Goal: Task Accomplishment & Management: Manage account settings

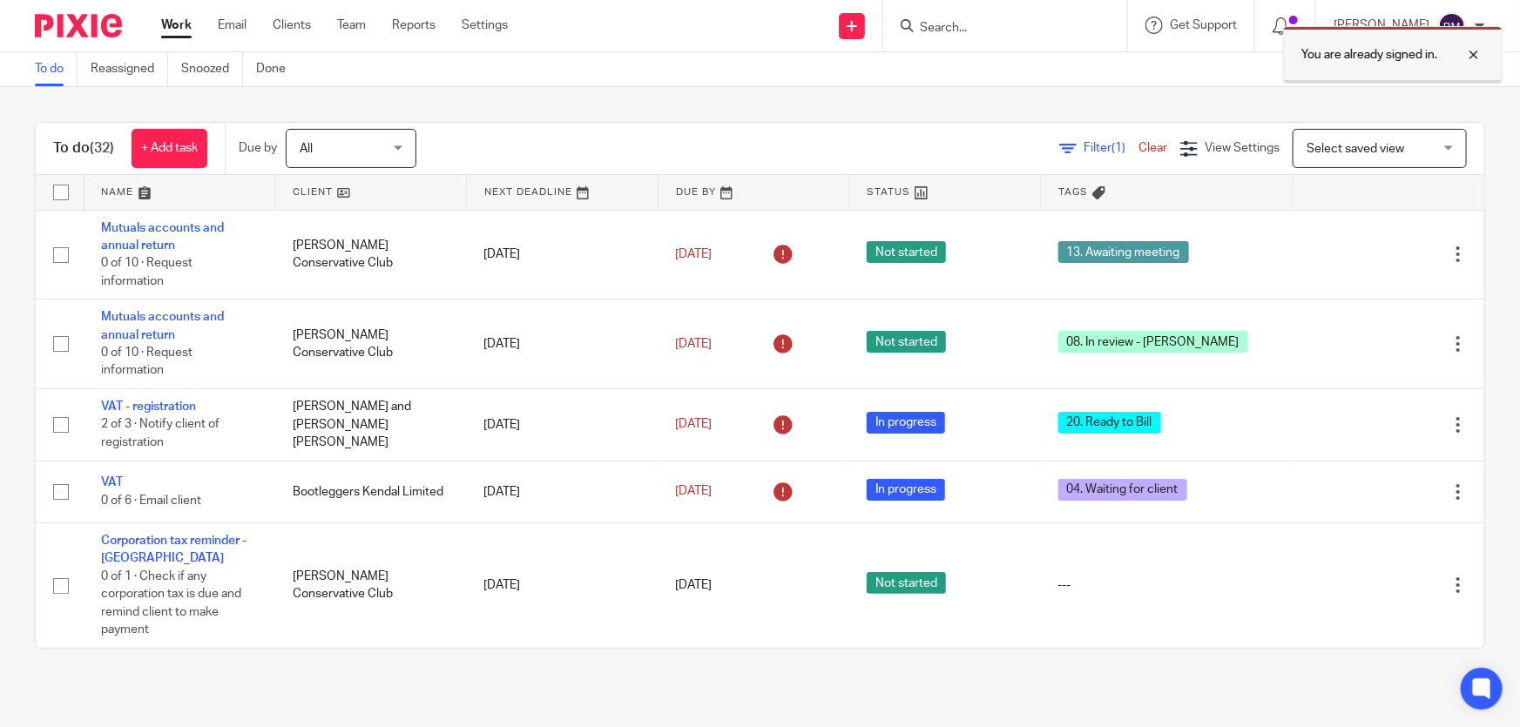
click at [1477, 50] on div at bounding box center [1460, 54] width 47 height 21
click at [334, 151] on span "All" at bounding box center [346, 148] width 92 height 37
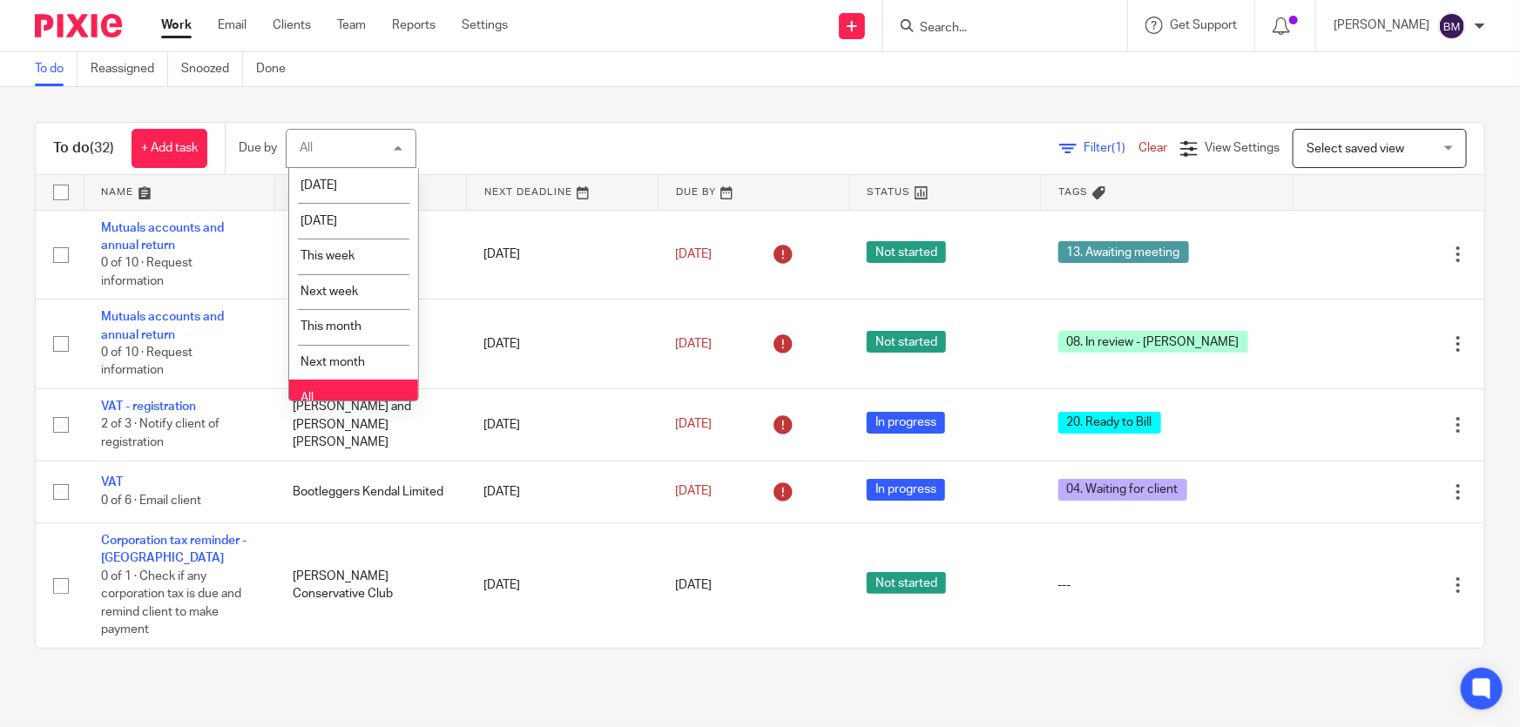
drag, startPoint x: 485, startPoint y: 145, endPoint x: 575, endPoint y: 145, distance: 89.7
click at [489, 145] on div "Filter (1) Clear View Settings View Settings (1) Filters Clear Save Manage save…" at bounding box center [965, 148] width 1037 height 39
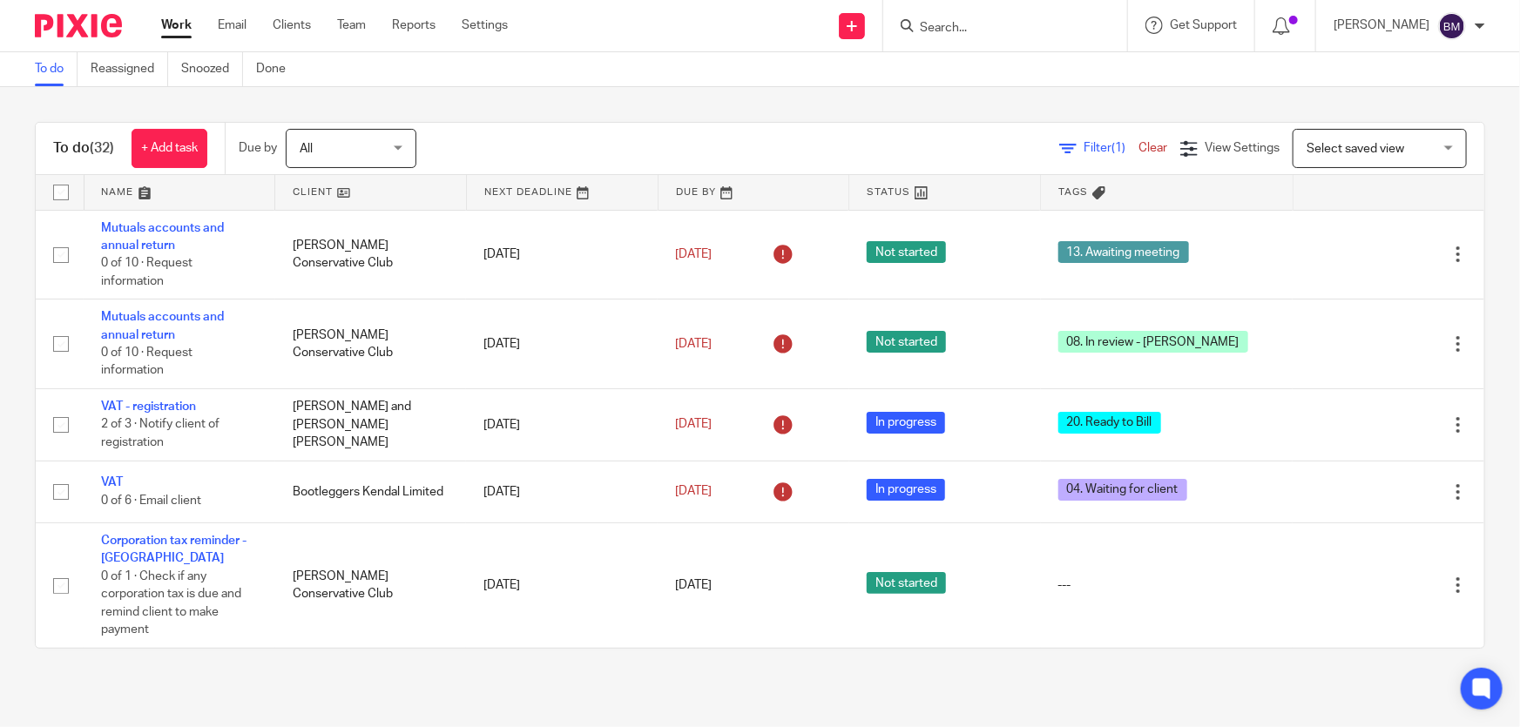
click at [1324, 129] on div "Select saved view Select saved view" at bounding box center [1380, 148] width 174 height 39
click at [1246, 105] on div "To do (32) + Add task Due by All All Today Tomorrow This week Next week This mo…" at bounding box center [760, 385] width 1520 height 597
click at [371, 162] on span "All" at bounding box center [346, 148] width 92 height 37
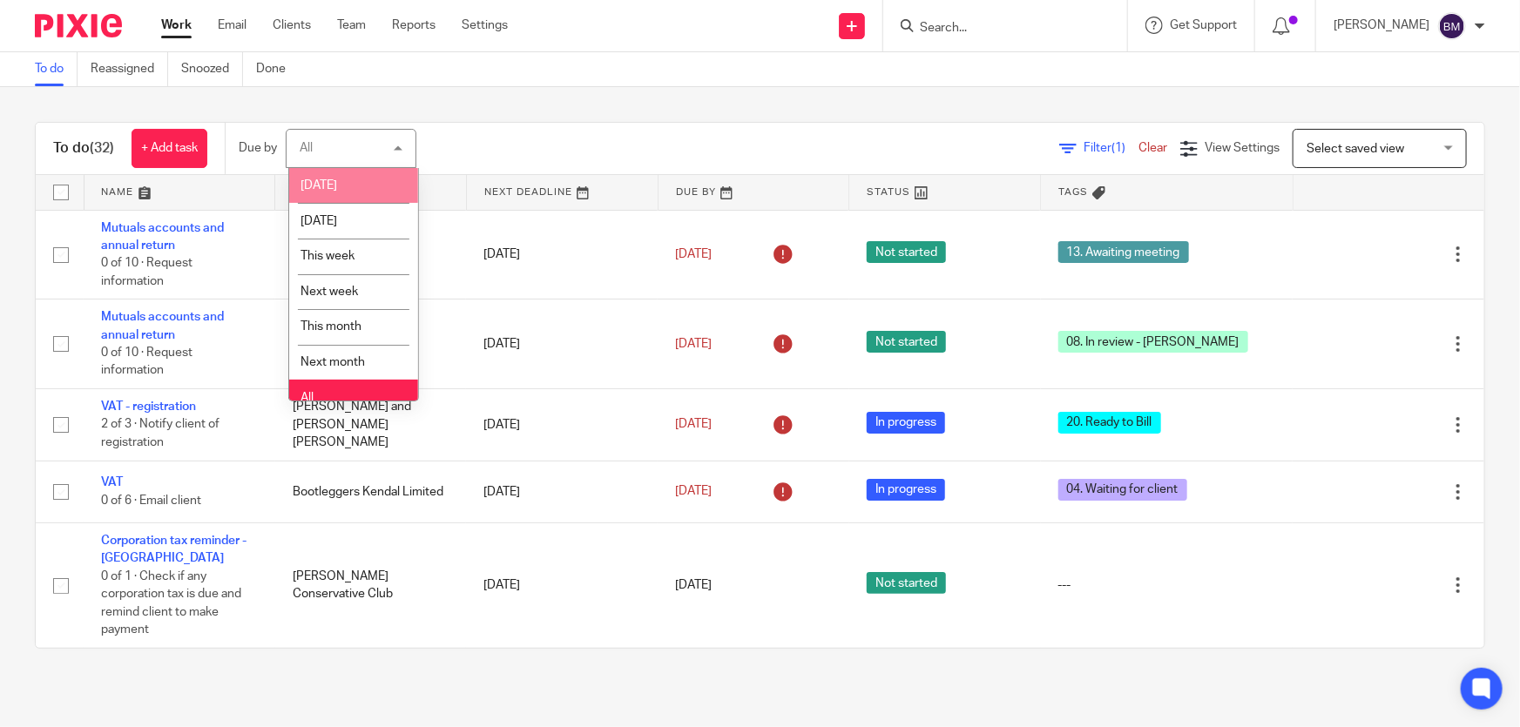
click at [375, 191] on li "[DATE]" at bounding box center [353, 186] width 129 height 36
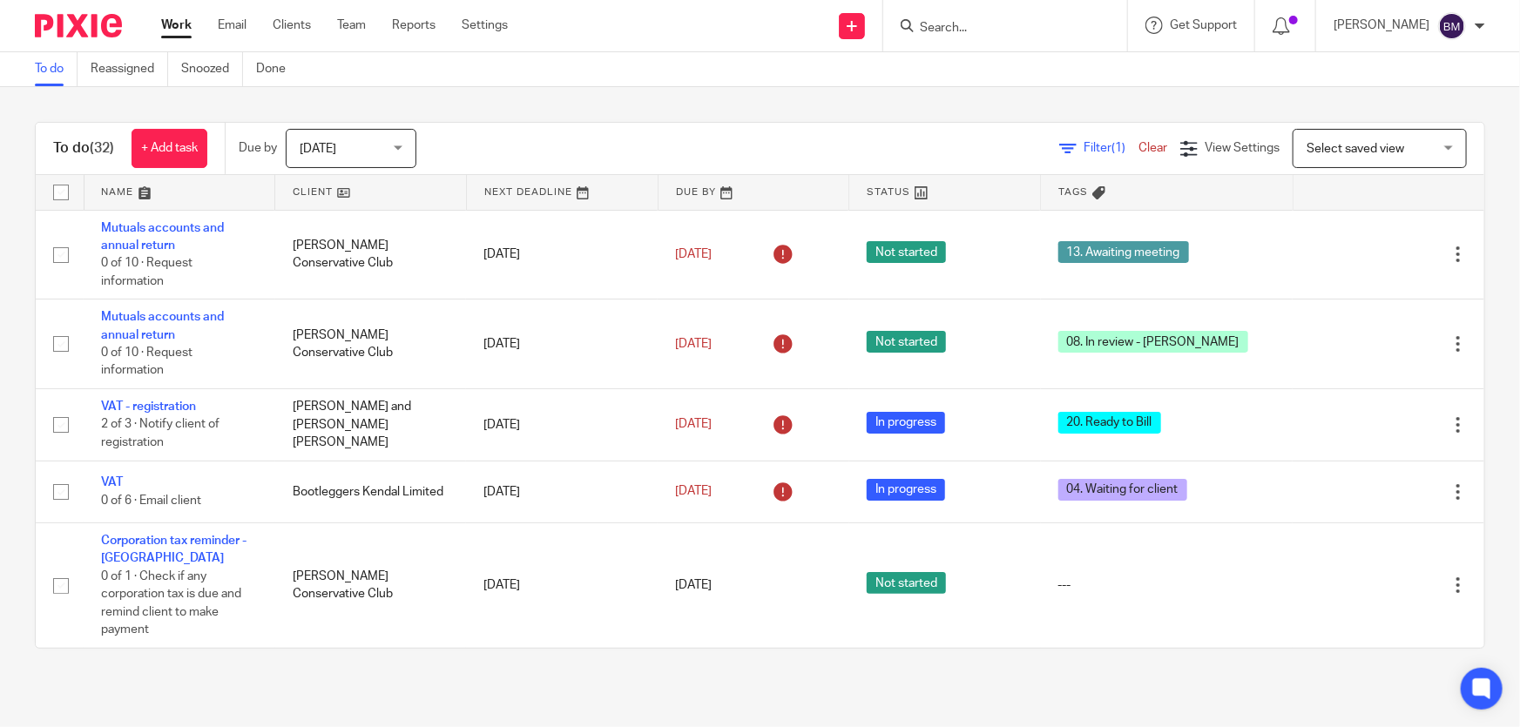
click at [357, 144] on span "Today" at bounding box center [346, 148] width 92 height 37
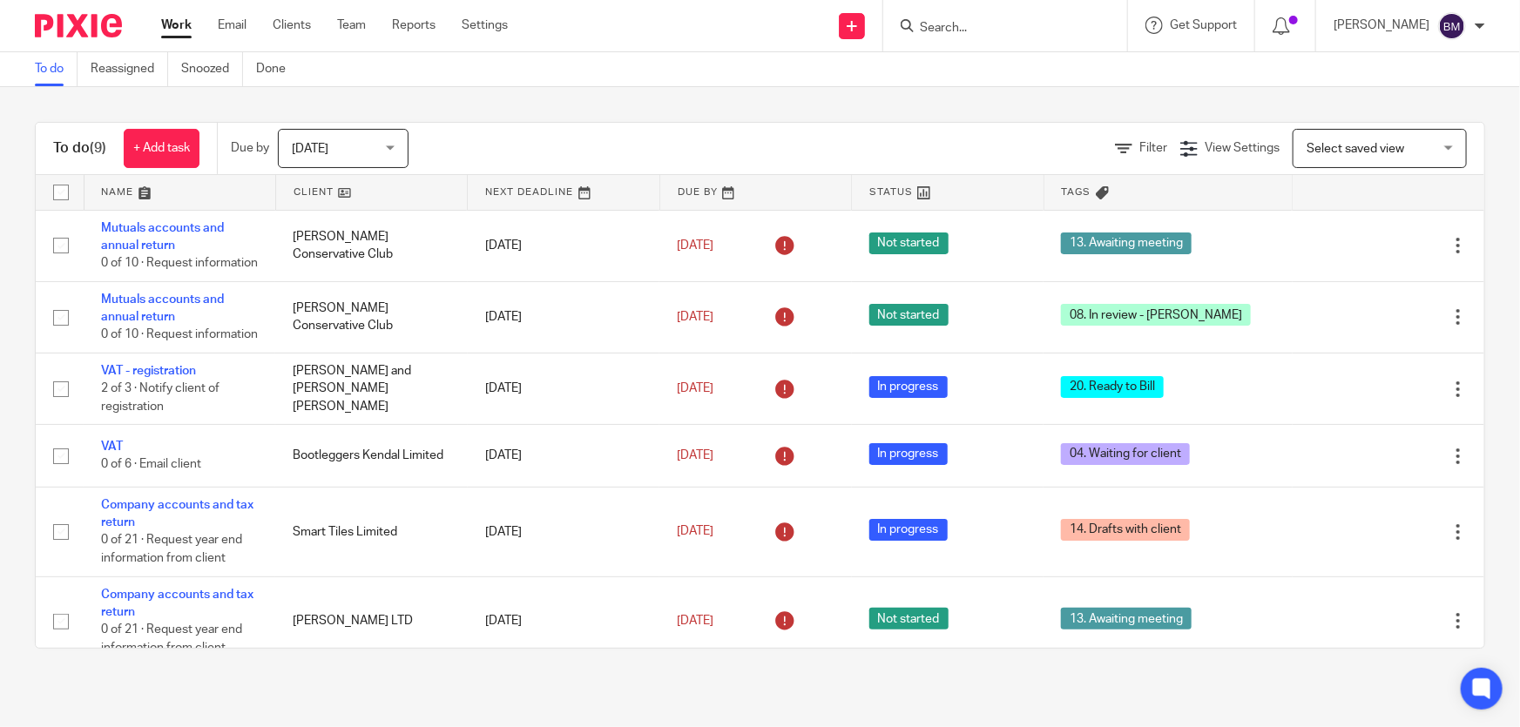
scroll to position [239, 0]
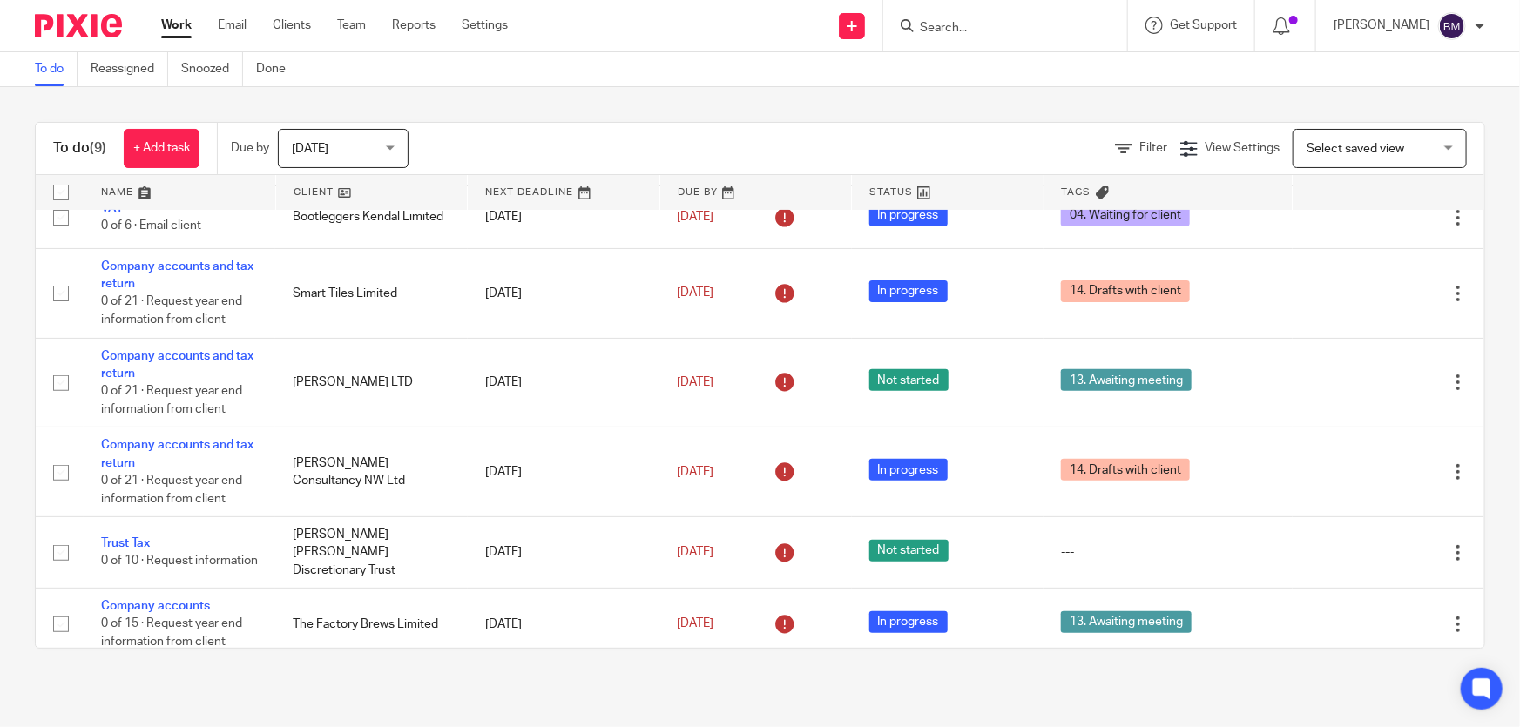
click at [357, 147] on span "Today" at bounding box center [338, 148] width 92 height 37
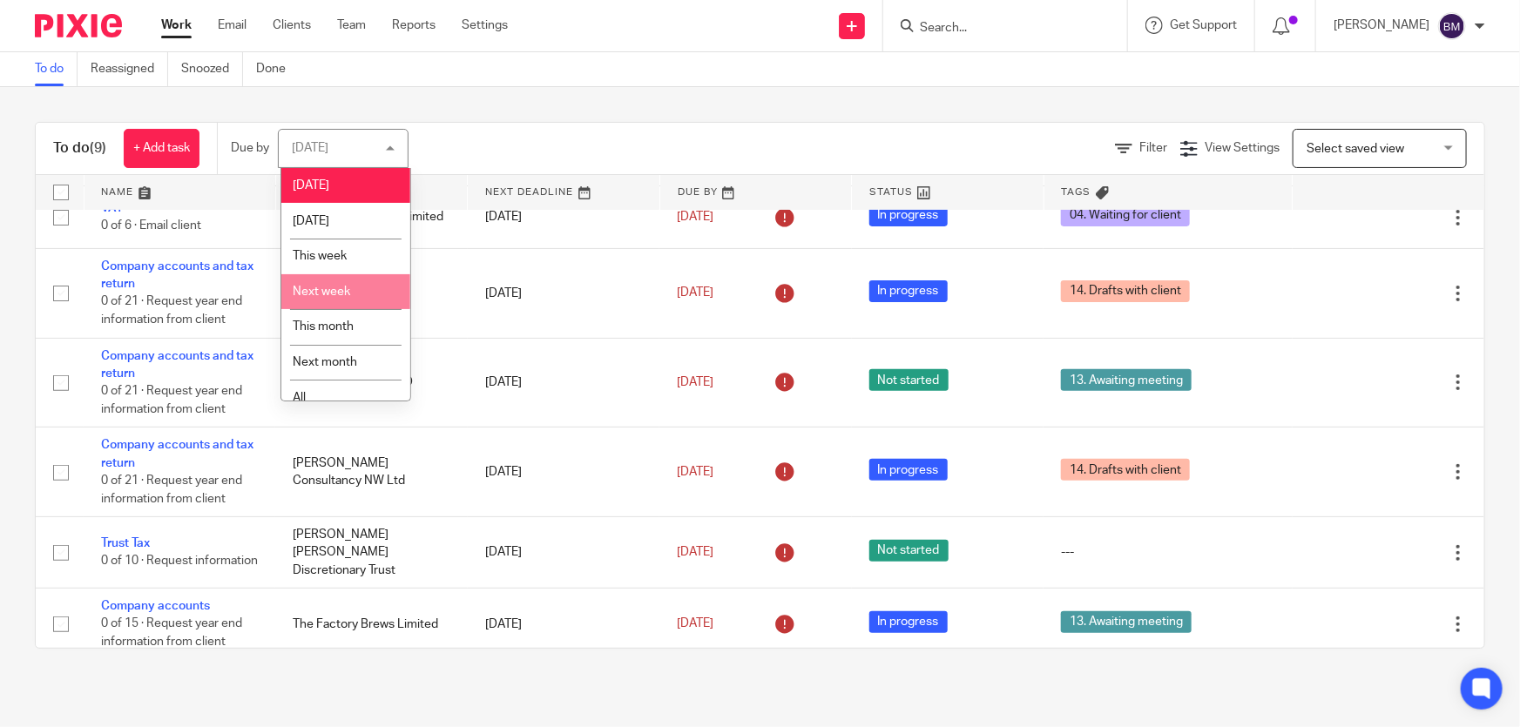
scroll to position [13, 0]
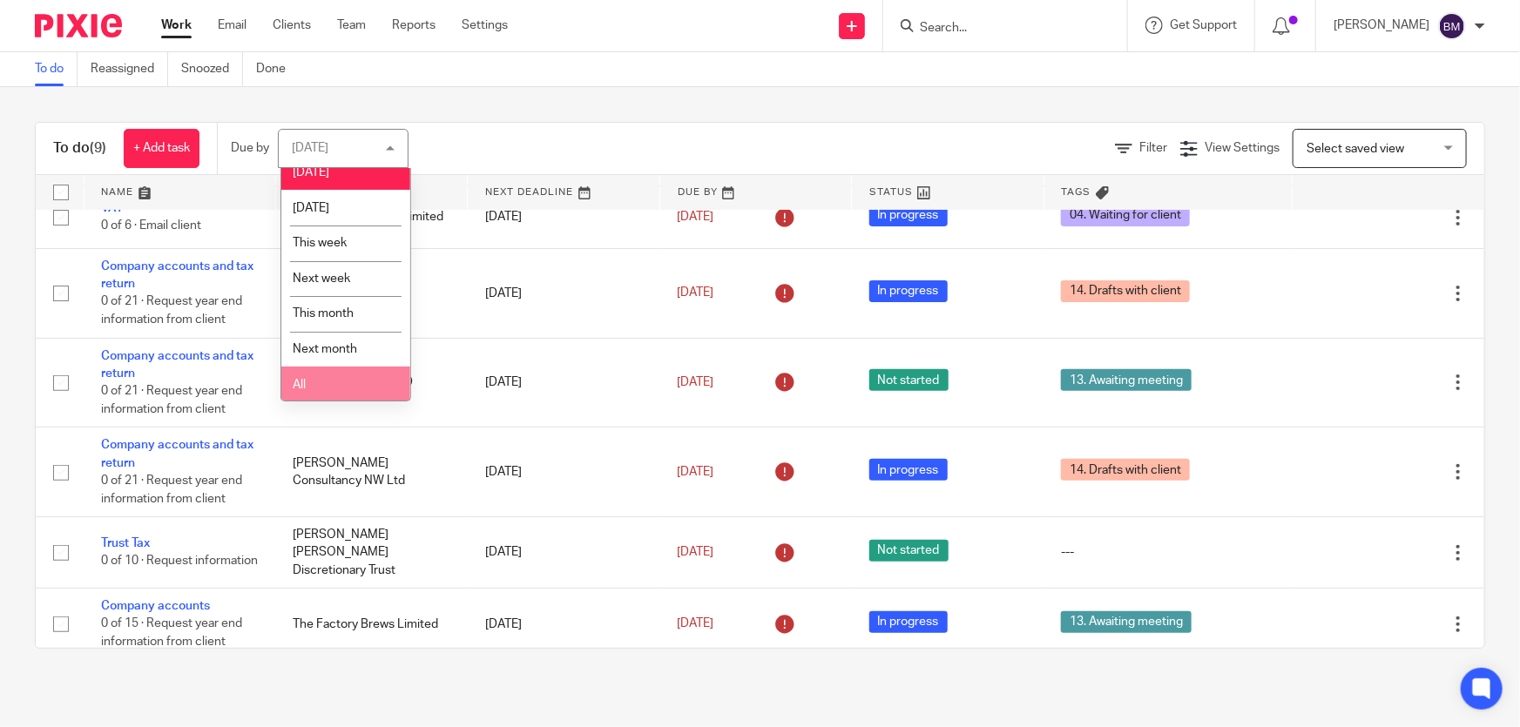
click at [324, 391] on li "All" at bounding box center [345, 385] width 129 height 36
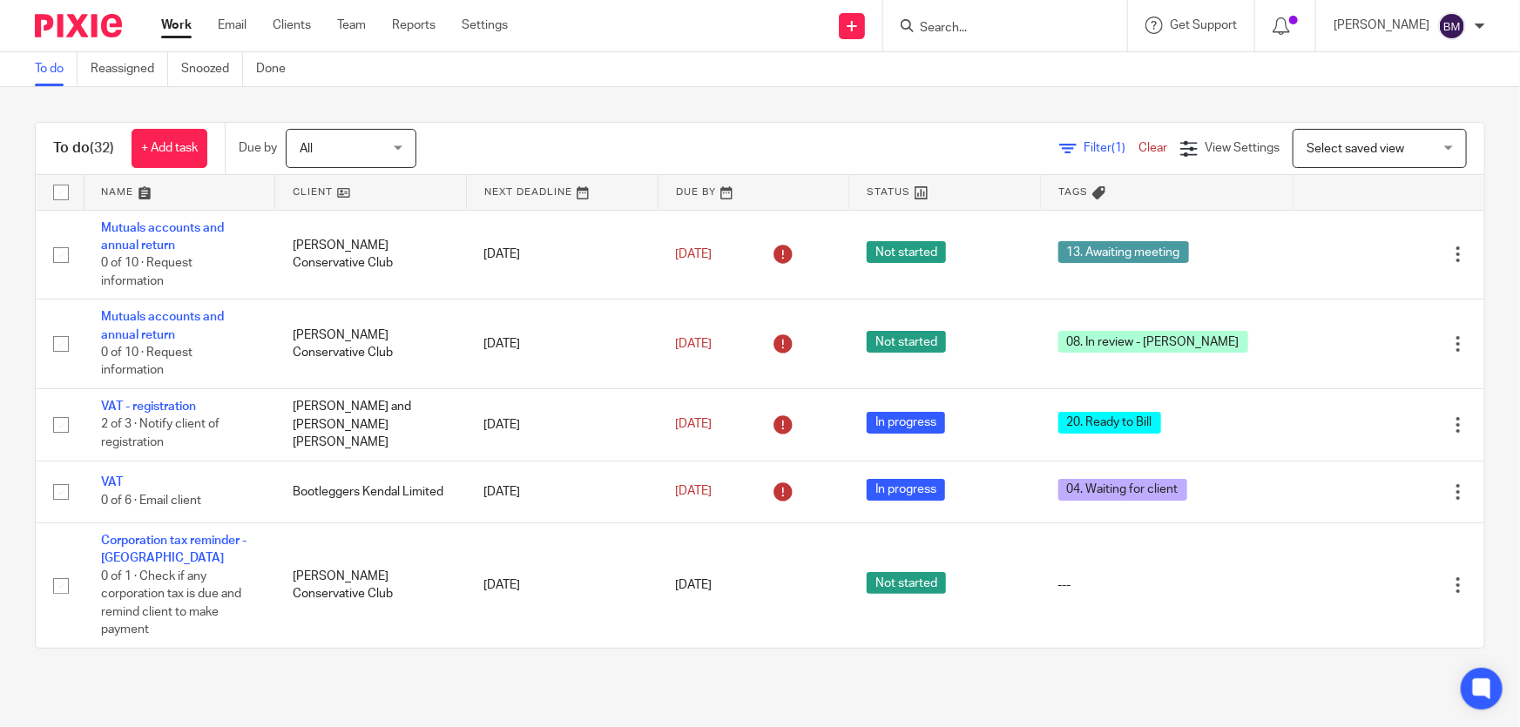
click at [1058, 187] on span "Tags" at bounding box center [1073, 192] width 30 height 10
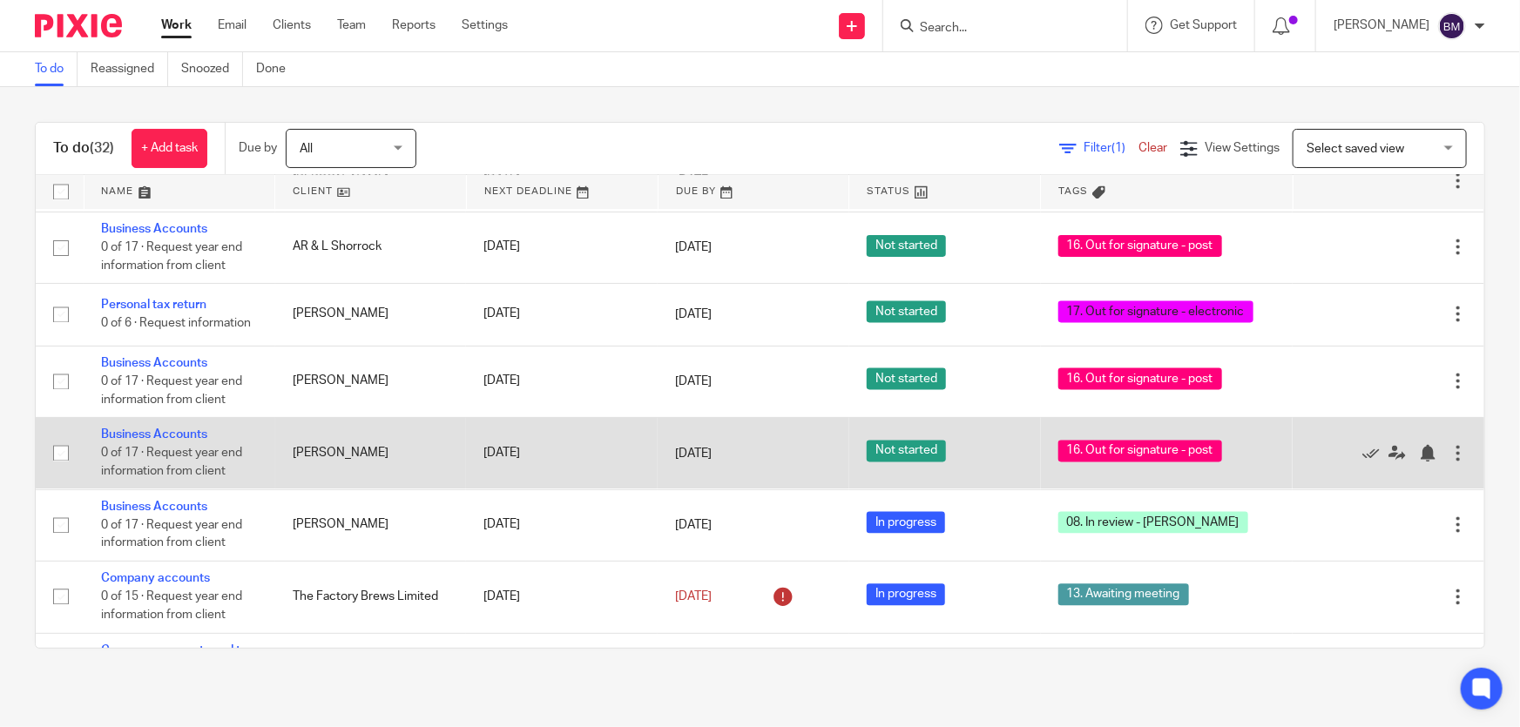
scroll to position [1820, 0]
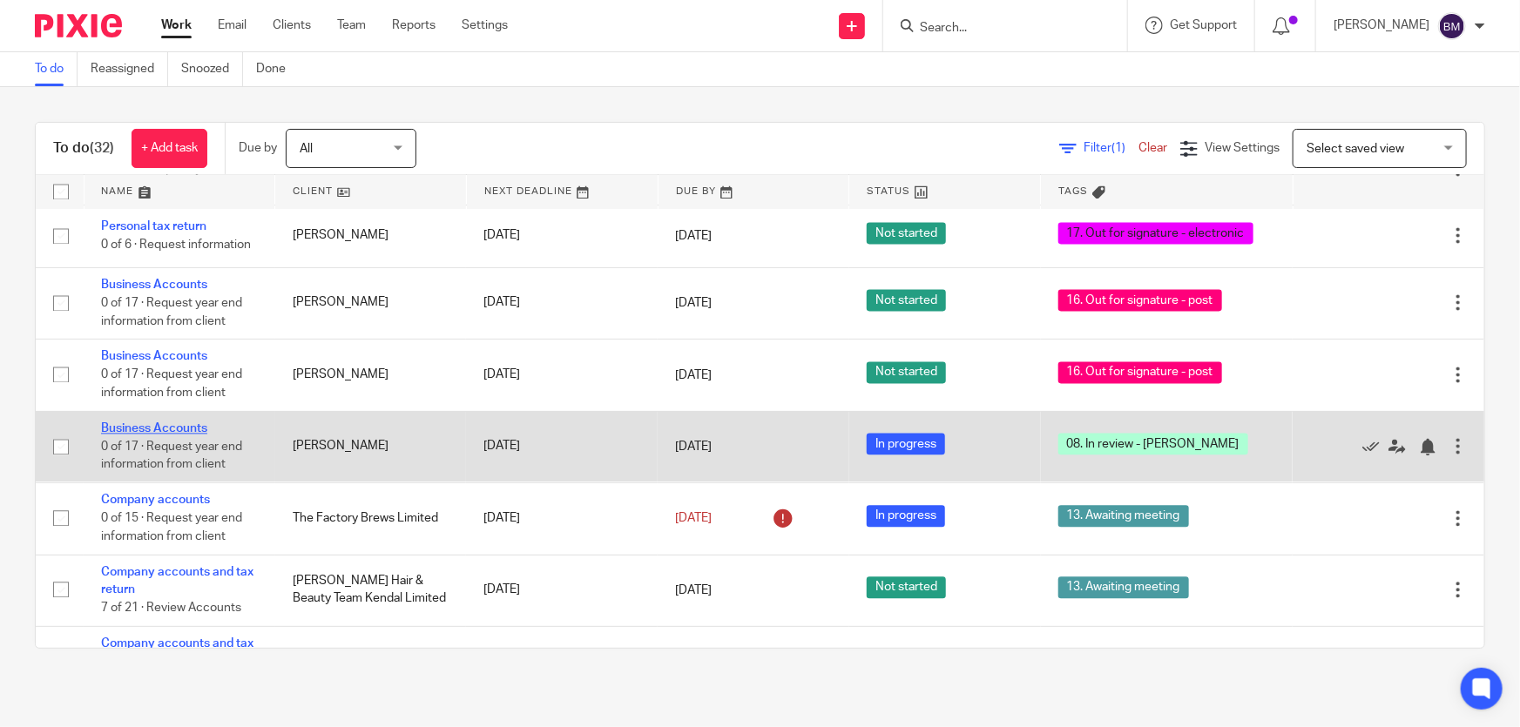
click at [174, 435] on link "Business Accounts" at bounding box center [154, 429] width 106 height 12
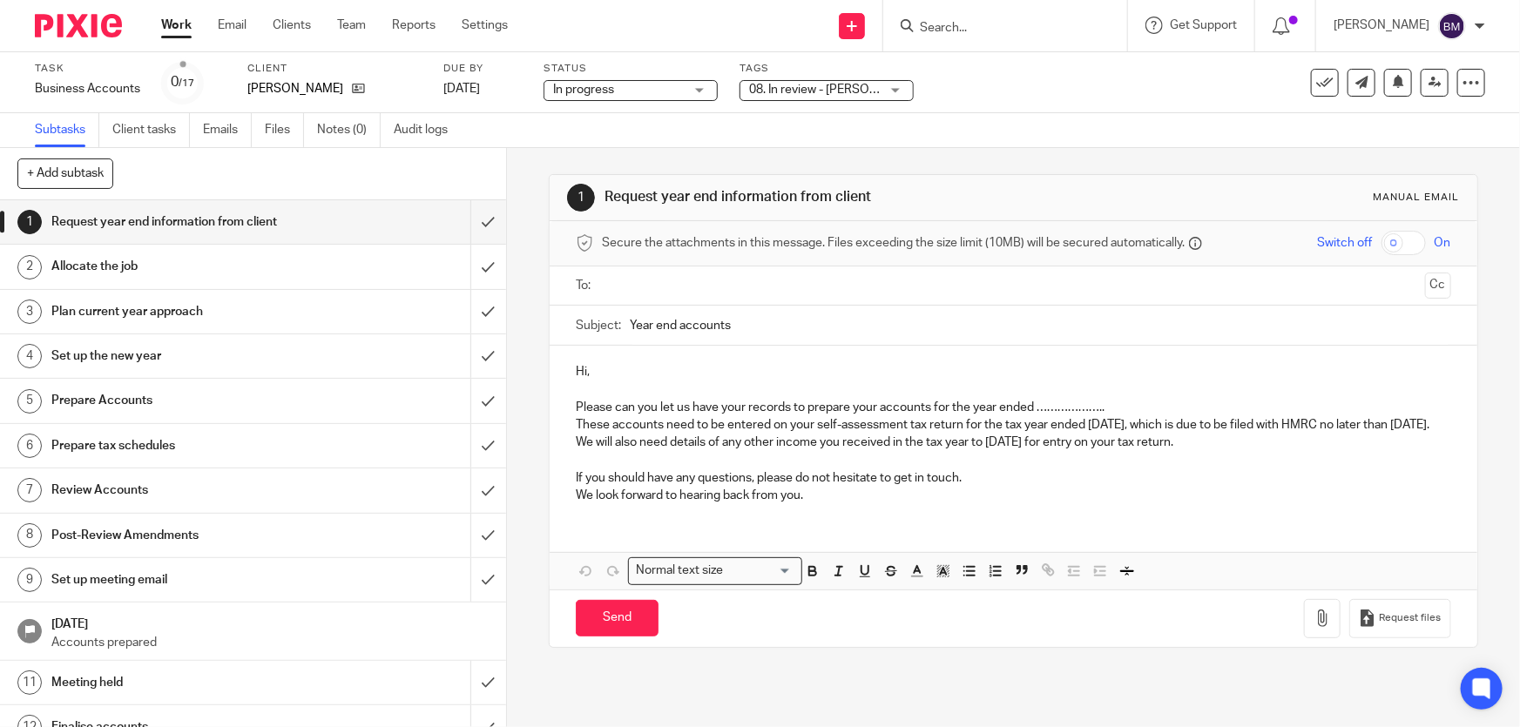
click at [900, 95] on div "08. In review - Ben" at bounding box center [826, 90] width 174 height 21
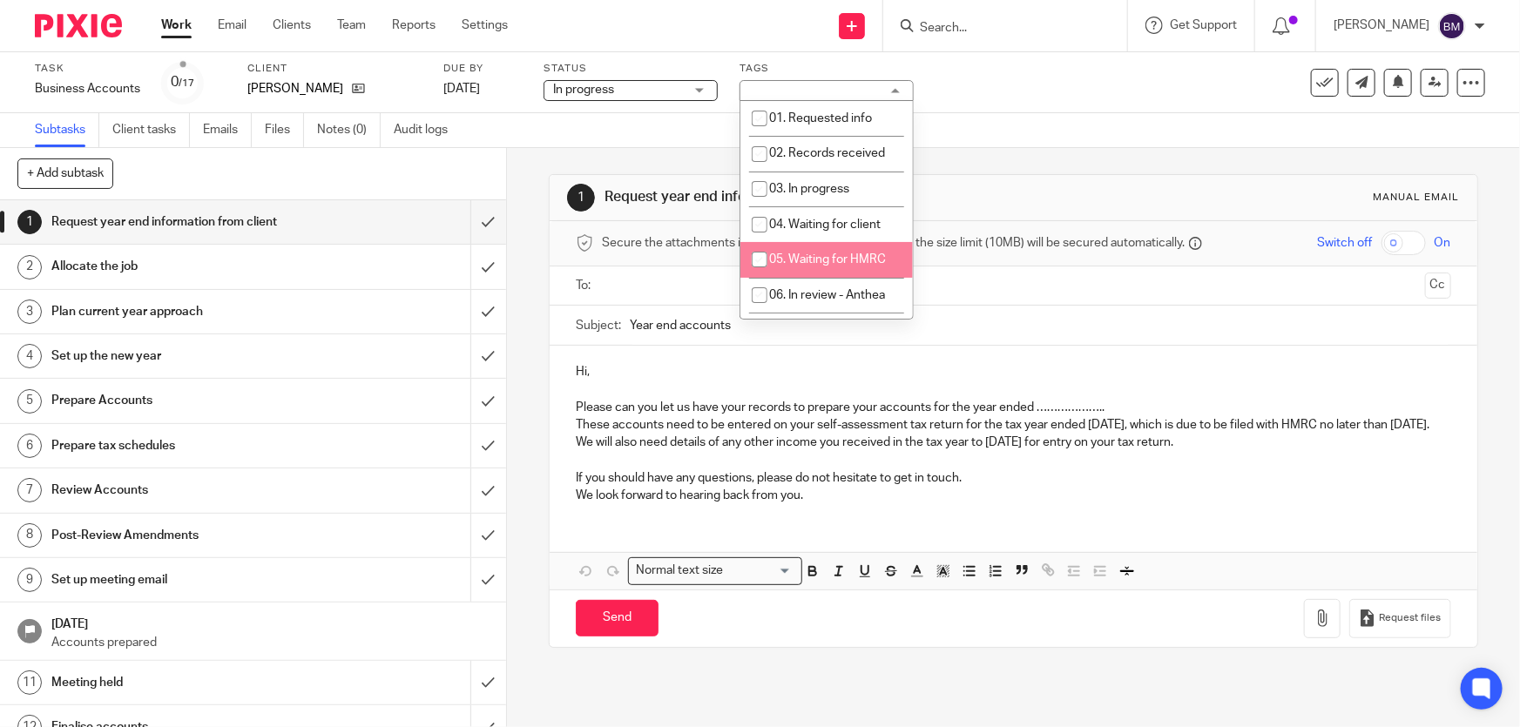
scroll to position [158, 0]
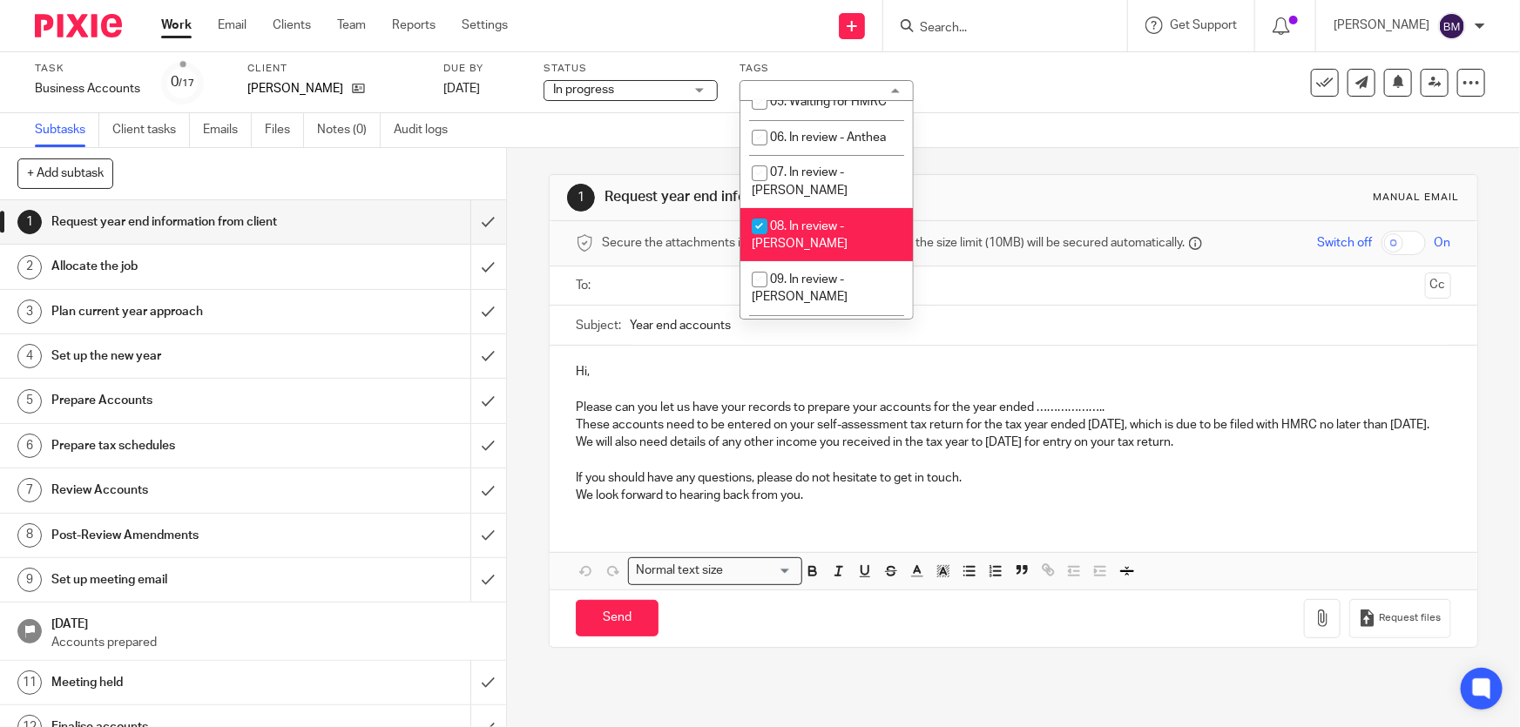
click at [809, 220] on span "08. In review - [PERSON_NAME]" at bounding box center [800, 235] width 96 height 30
drag, startPoint x: 830, startPoint y: 209, endPoint x: 879, endPoint y: 207, distance: 48.8
click at [830, 220] on span "08. In review - [PERSON_NAME]" at bounding box center [800, 235] width 96 height 30
checkbox input "true"
drag, startPoint x: 1163, startPoint y: 106, endPoint x: 1330, endPoint y: 92, distance: 167.8
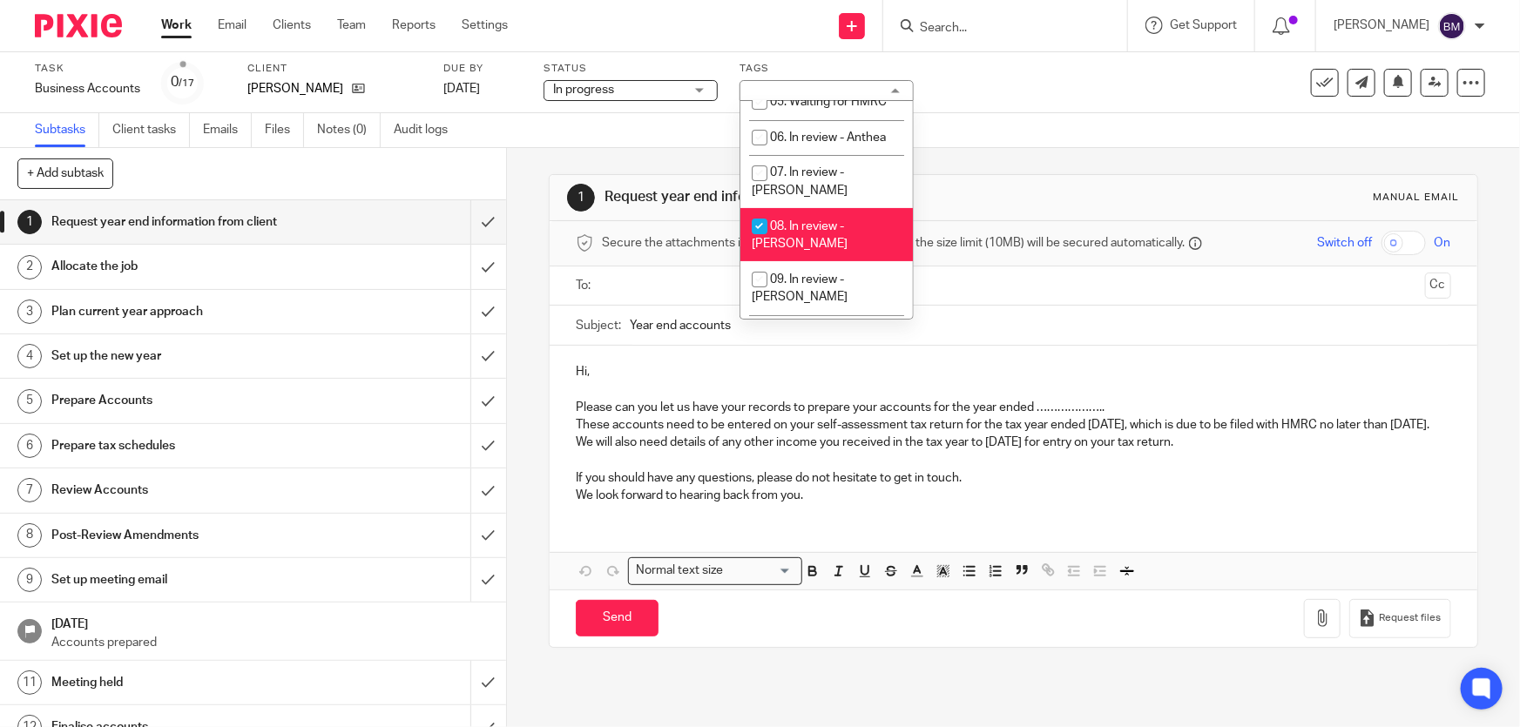
click at [1163, 105] on div "Task Business Accounts Save Business Accounts 0 /17 Client Bailey, Keith John D…" at bounding box center [760, 82] width 1520 height 61
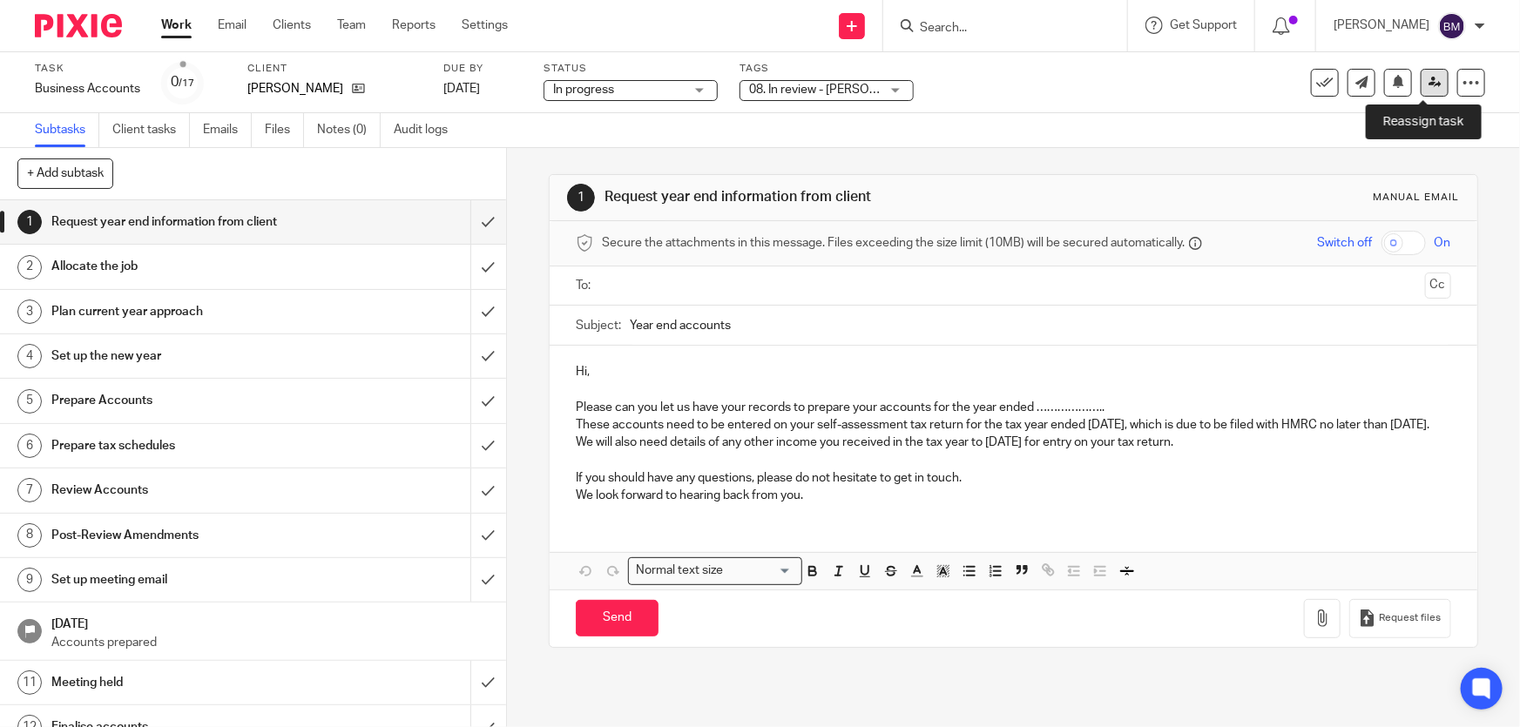
click at [1428, 84] on icon at bounding box center [1434, 82] width 13 height 13
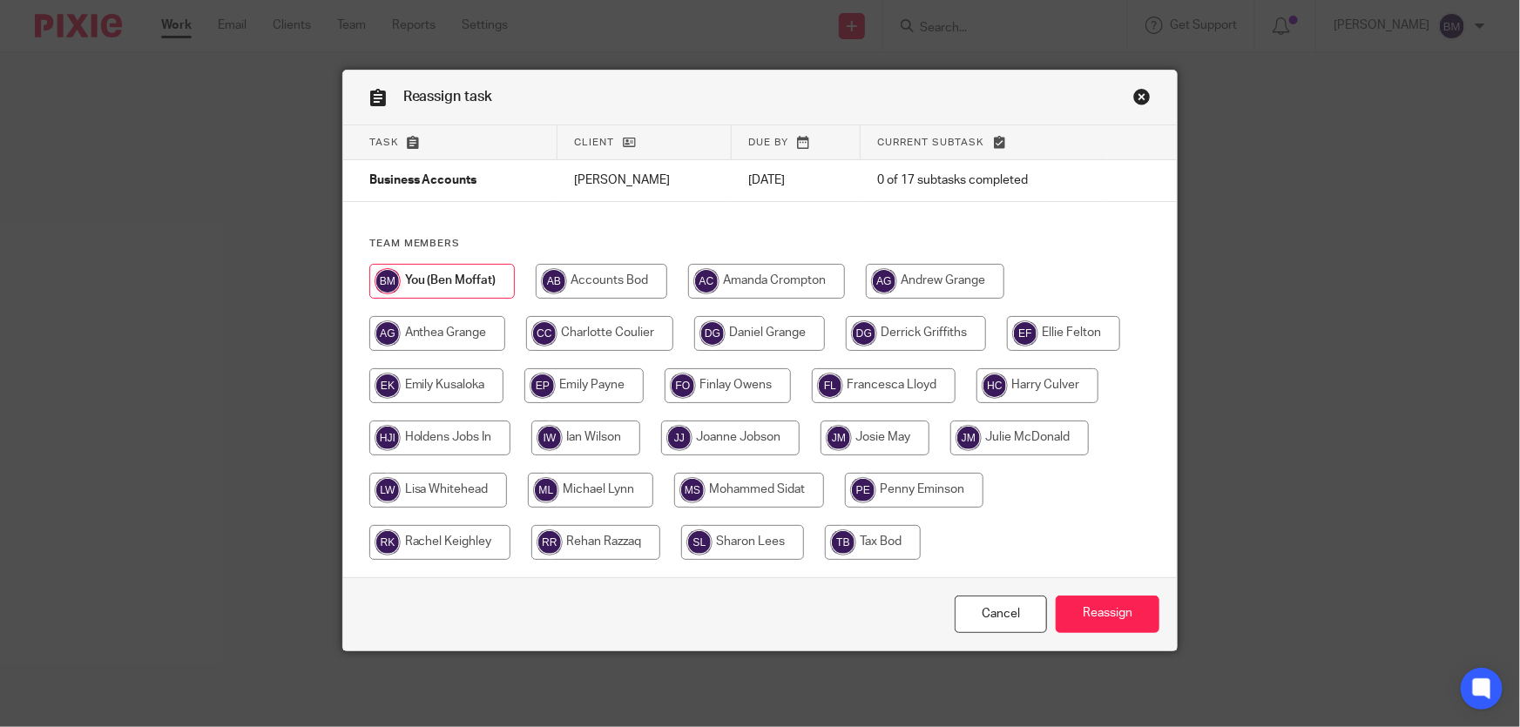
click at [733, 439] on input "radio" at bounding box center [730, 438] width 138 height 35
radio input "true"
click at [1084, 618] on input "Reassign" at bounding box center [1108, 614] width 104 height 37
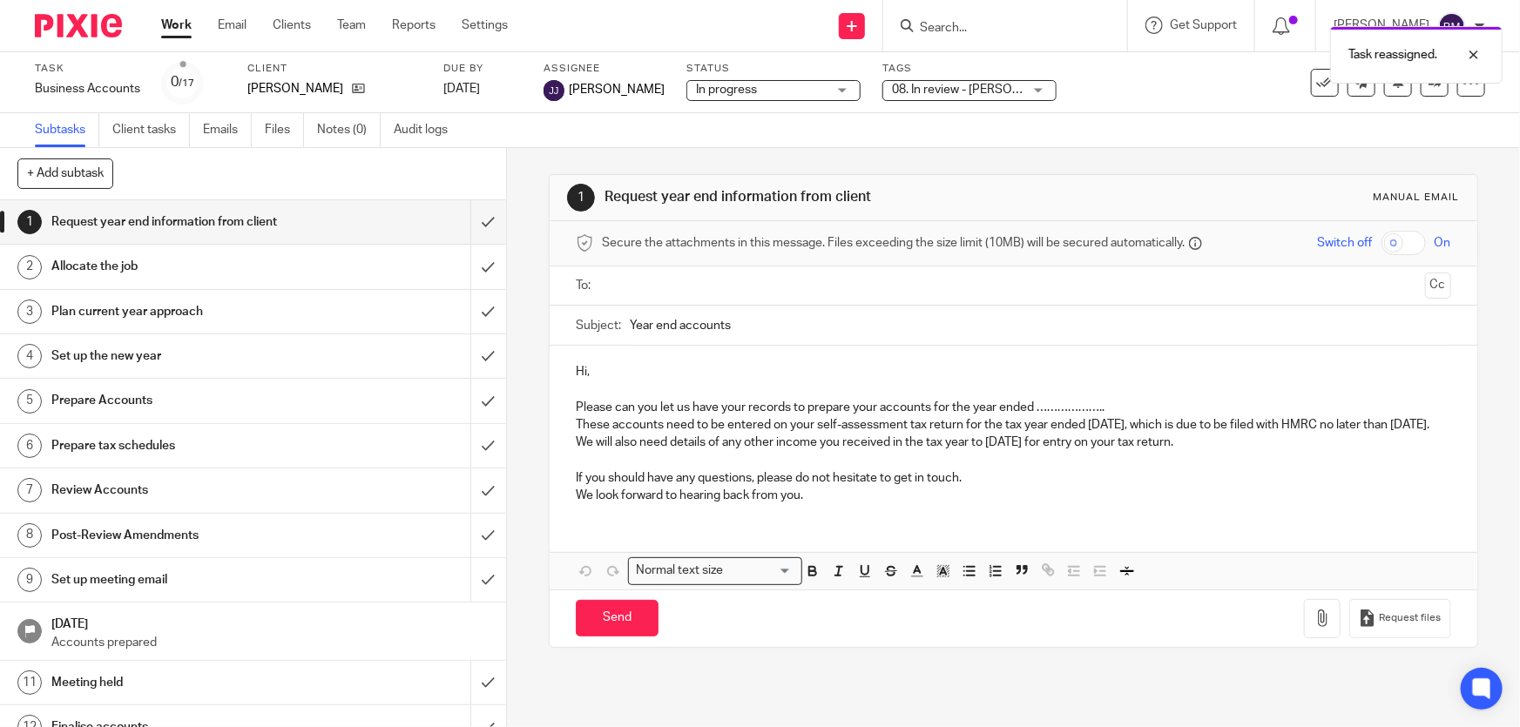
click at [173, 27] on link "Work" at bounding box center [176, 25] width 30 height 17
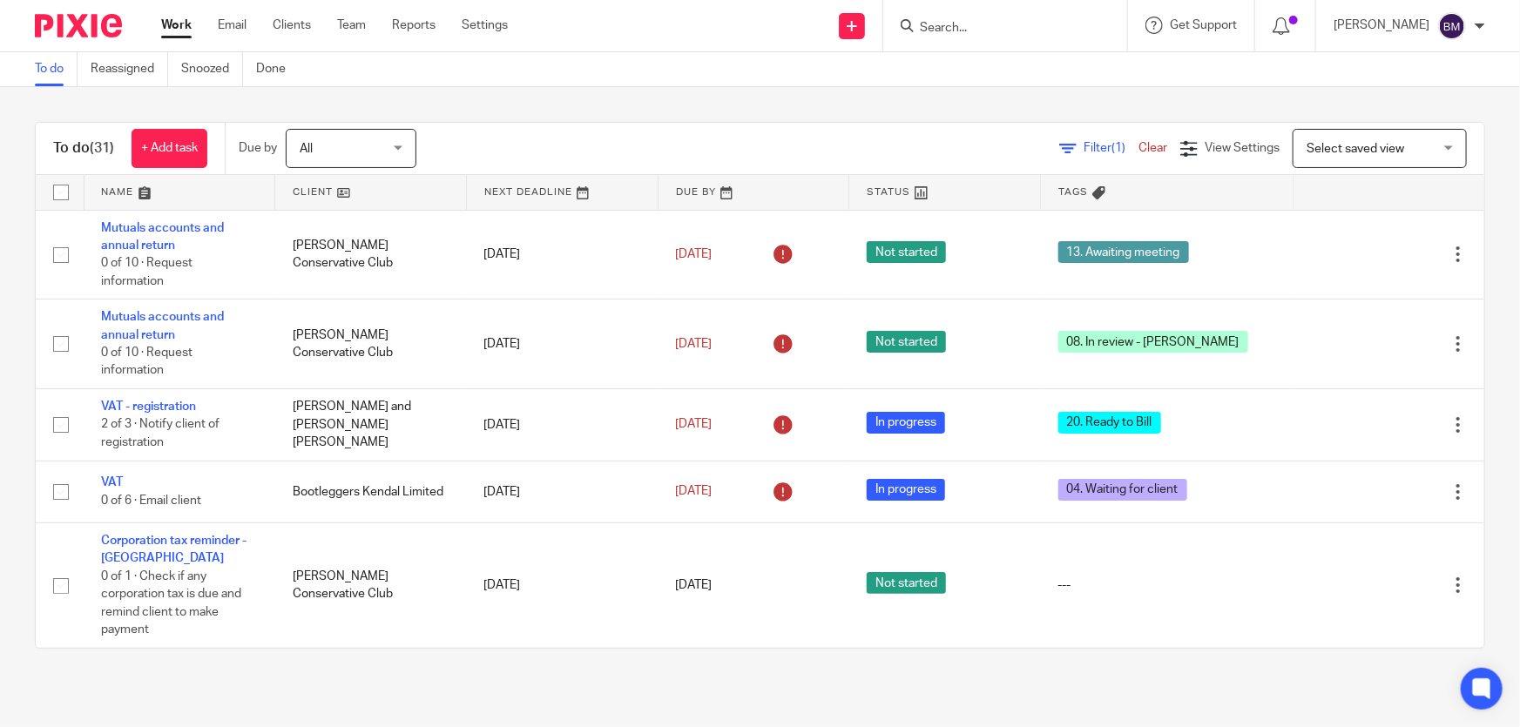
click at [1383, 149] on span "Select saved view" at bounding box center [1369, 148] width 127 height 37
click at [1089, 95] on div "To do (31) + Add task Due by All All Today Tomorrow This week Next week This mo…" at bounding box center [760, 385] width 1520 height 597
click at [1362, 144] on span "Select saved view" at bounding box center [1355, 149] width 98 height 12
click at [1362, 144] on div "Select saved view" at bounding box center [1355, 148] width 98 height 12
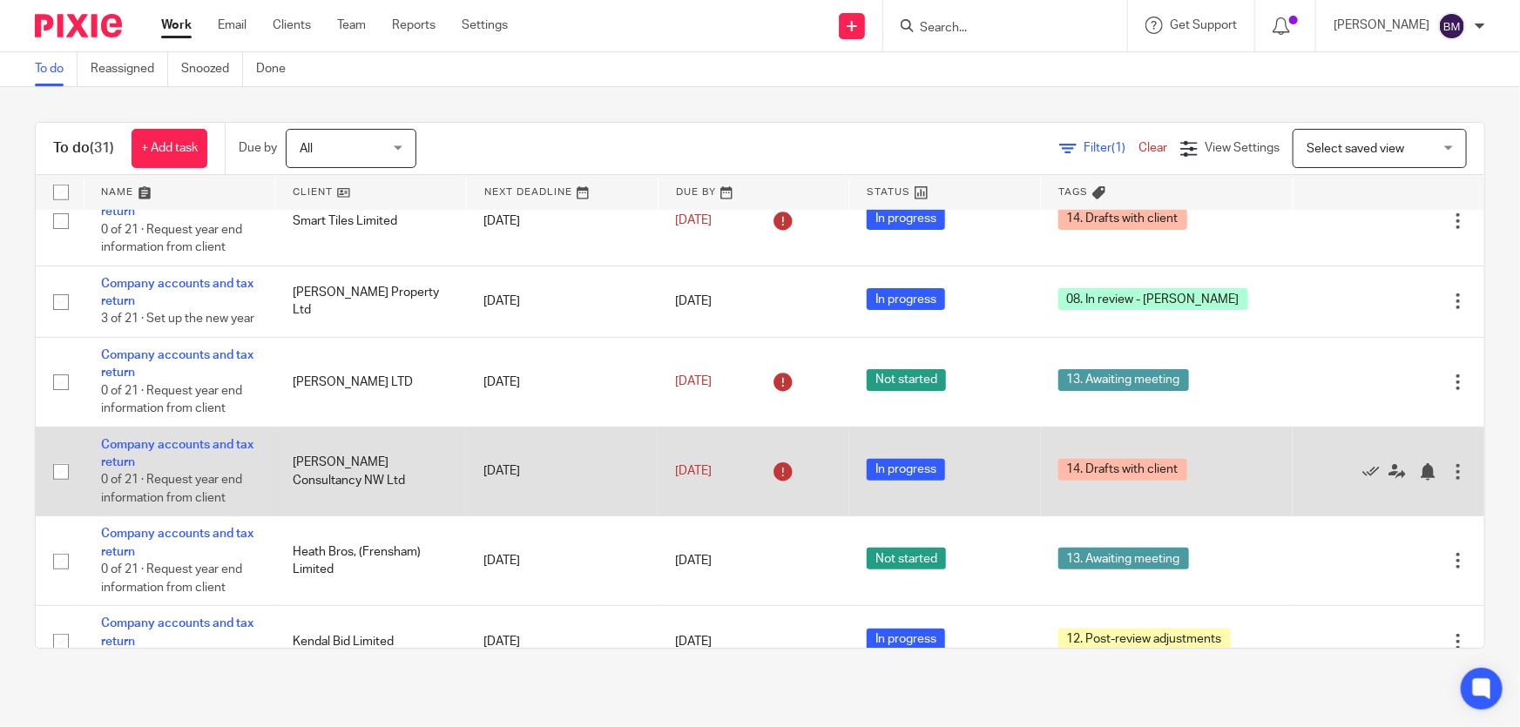
scroll to position [393, 0]
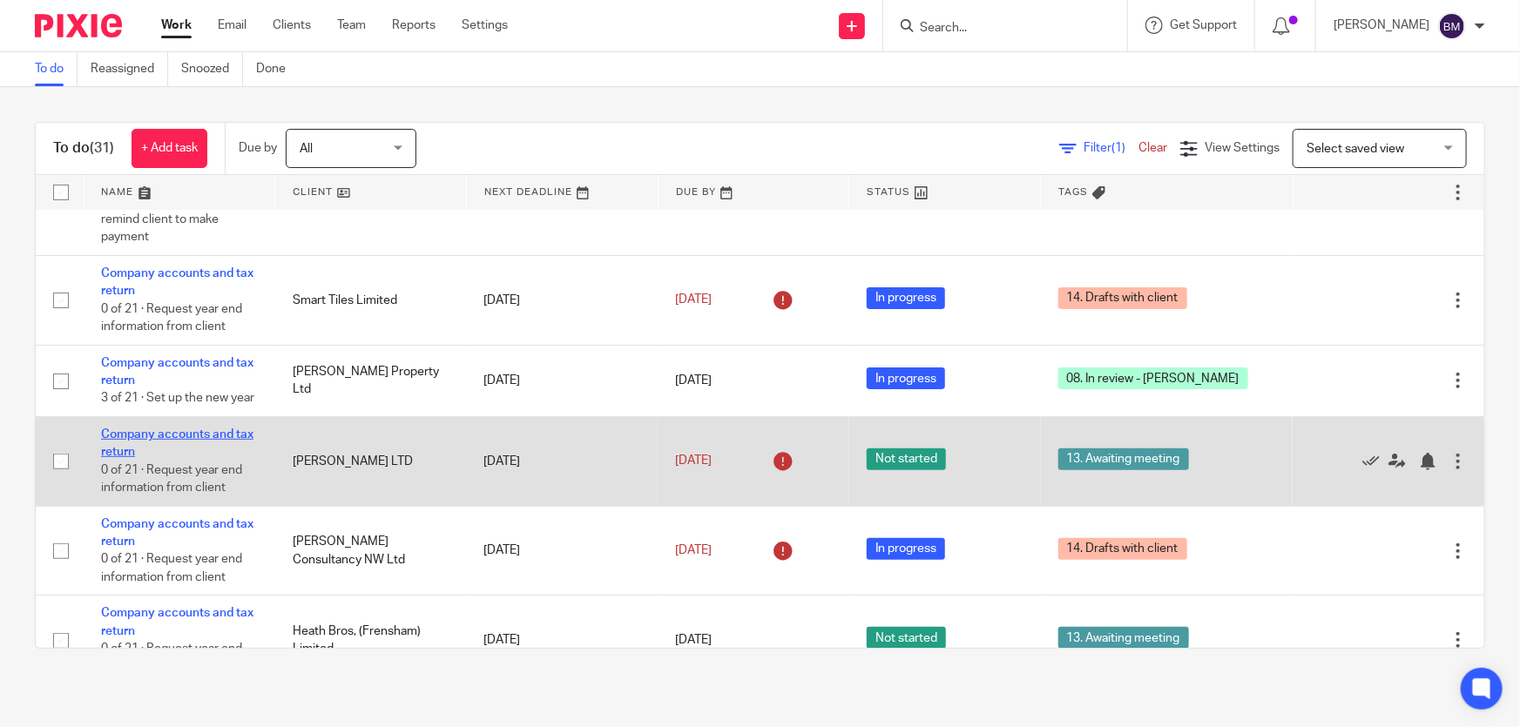
click at [218, 458] on link "Company accounts and tax return" at bounding box center [177, 444] width 152 height 30
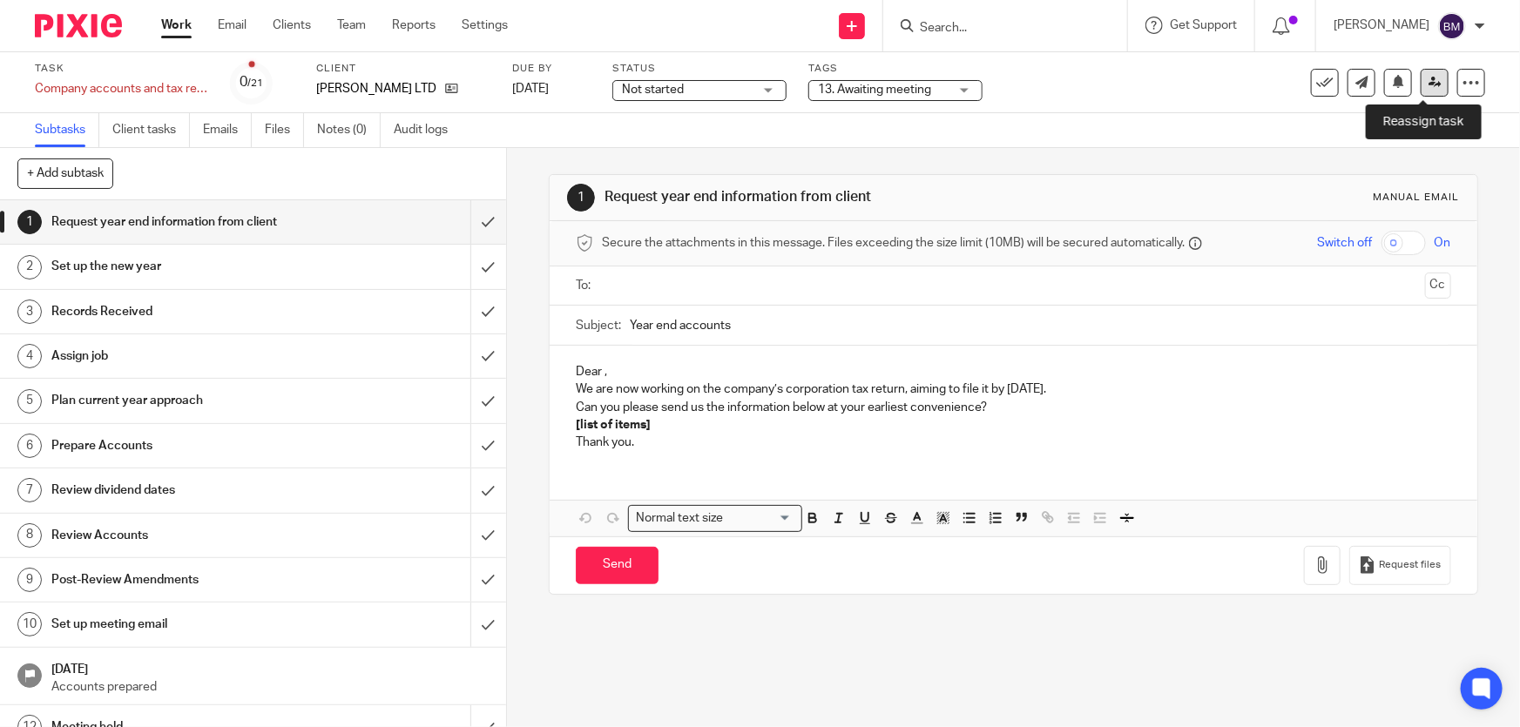
click at [1428, 83] on icon at bounding box center [1434, 82] width 13 height 13
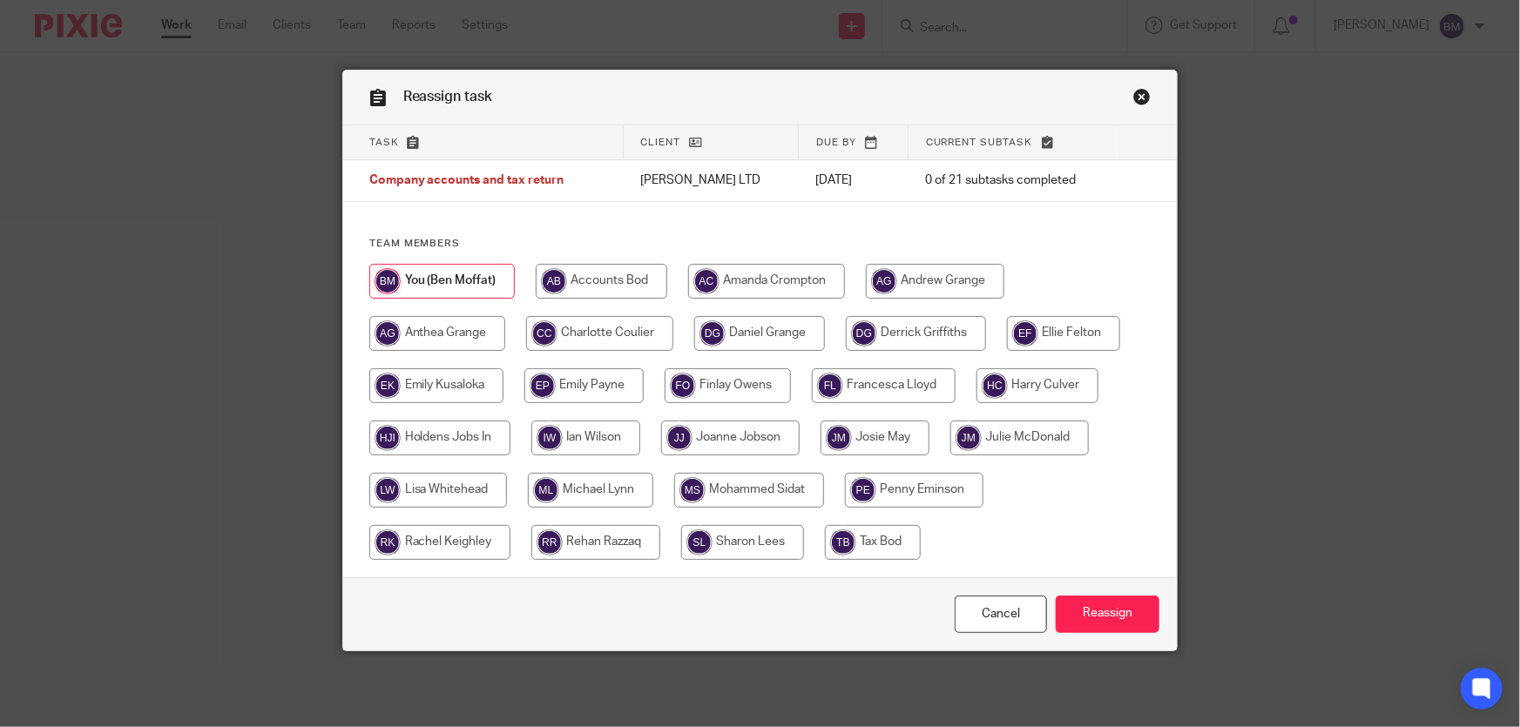
click at [718, 448] on input "radio" at bounding box center [730, 438] width 138 height 35
radio input "true"
click at [1093, 606] on input "Reassign" at bounding box center [1108, 614] width 104 height 37
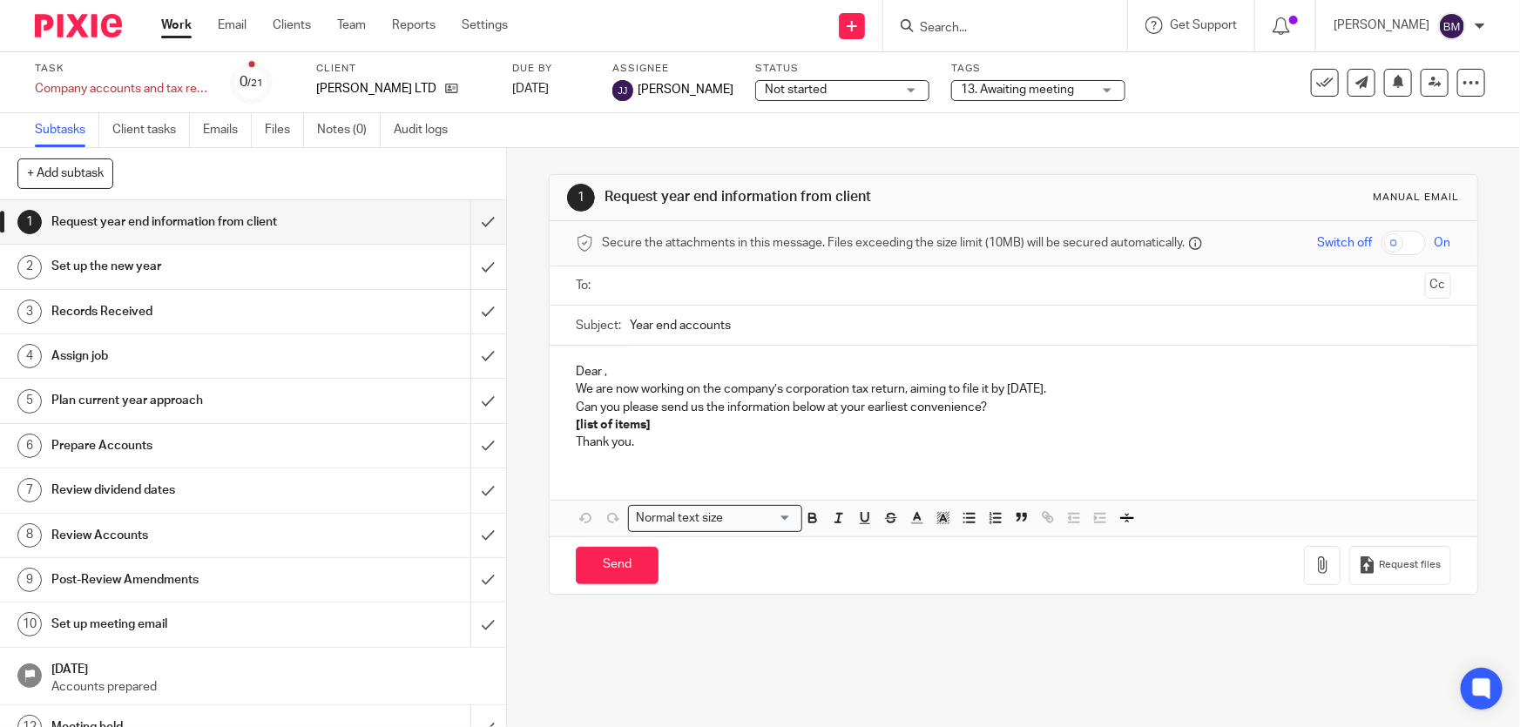
click at [65, 17] on img at bounding box center [78, 26] width 87 height 24
